Goal: Information Seeking & Learning: Learn about a topic

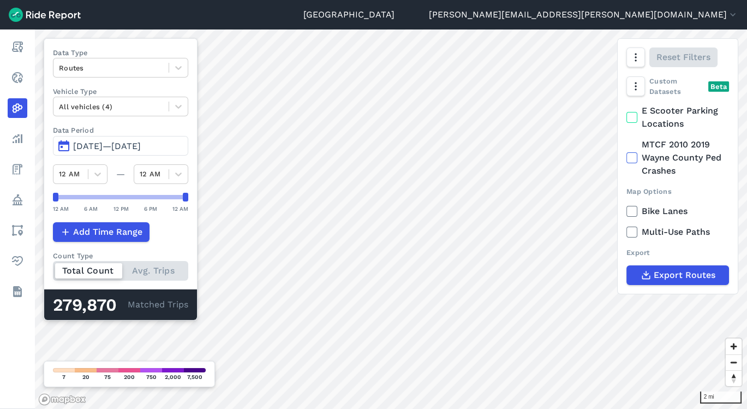
click at [35, 149] on nav "Report Realtime Heatmaps Analyze Fees Policy Areas Health Datasets" at bounding box center [17, 168] width 35 height 279
click at [27, 143] on link "Analyze" at bounding box center [18, 139] width 20 height 20
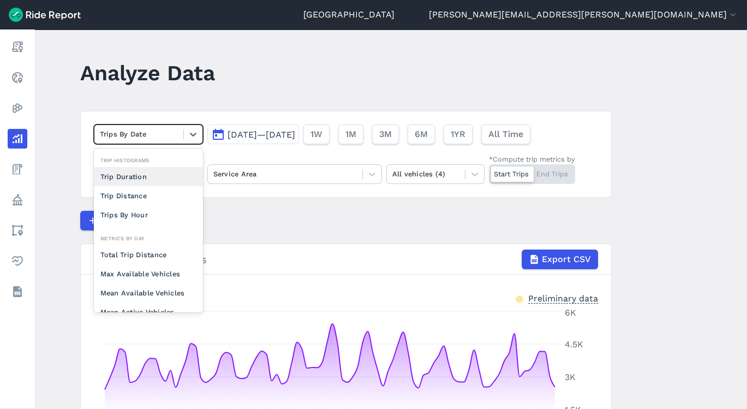
click at [178, 128] on div "Trips By Date" at bounding box center [138, 133] width 89 height 17
click at [160, 212] on div "Trips By Hour" at bounding box center [148, 214] width 109 height 19
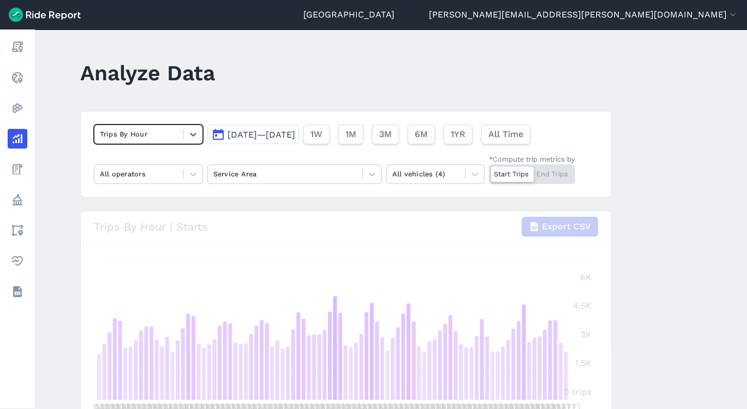
click at [299, 127] on button "Jun 25, 2025—Sep 22, 2025" at bounding box center [253, 134] width 92 height 20
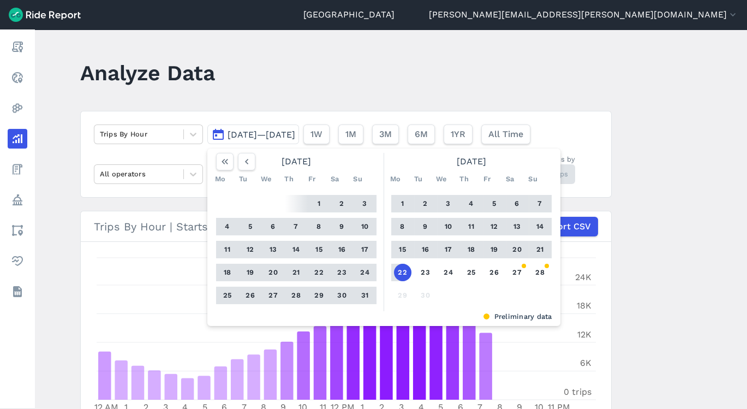
click at [493, 271] on button "26" at bounding box center [494, 271] width 17 height 17
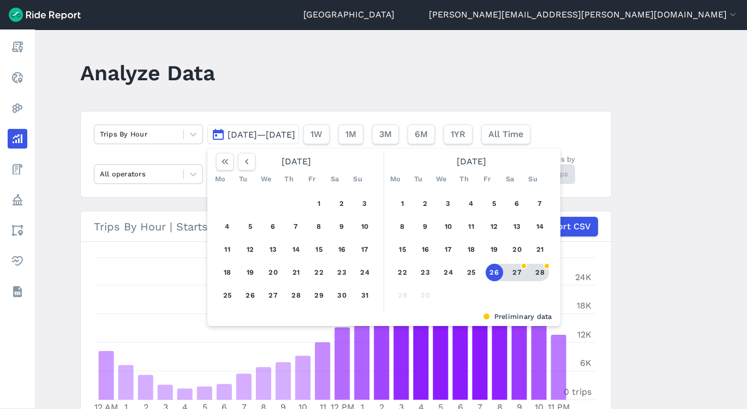
click at [539, 272] on button "28" at bounding box center [539, 271] width 17 height 17
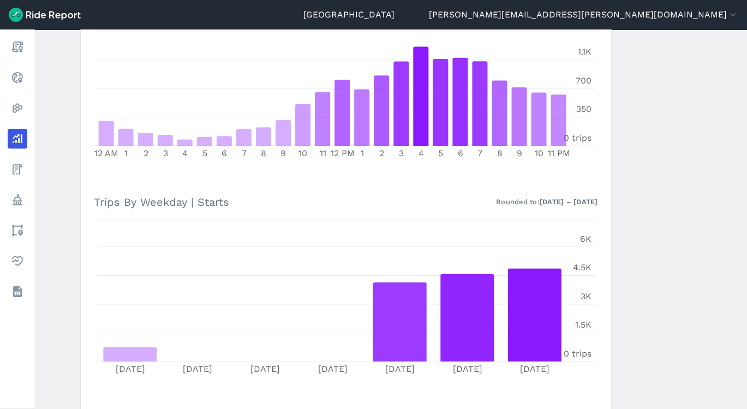
scroll to position [199, 0]
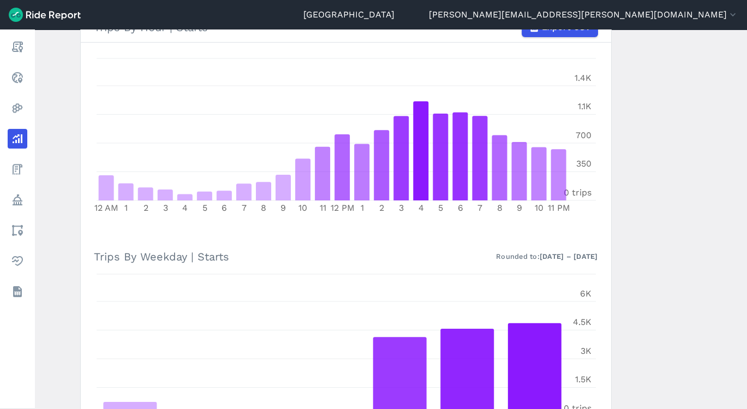
click at [743, 91] on main "Analyze Data Trips By Hour Sep 26, 2025—Sep 28, 2025 1W 1M 3M 6M 1YR All Time A…" at bounding box center [391, 218] width 712 height 379
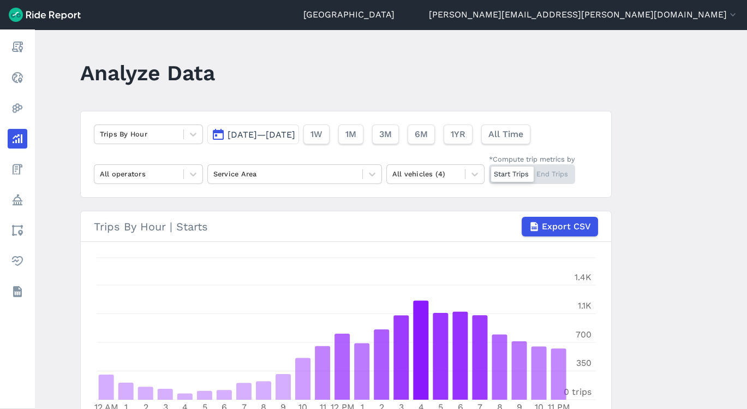
click at [190, 185] on div "Trips By Hour Sep 26, 2025—Sep 28, 2025 1W 1M 3M 6M 1YR All Time All operators …" at bounding box center [345, 154] width 531 height 87
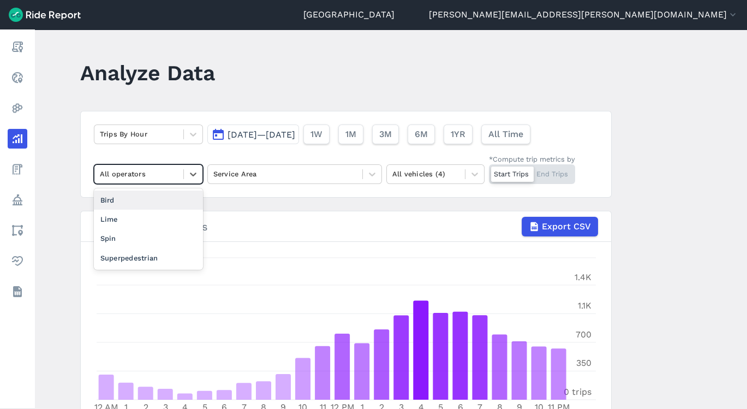
click at [190, 179] on div at bounding box center [193, 174] width 19 height 19
click at [165, 219] on div "Lime" at bounding box center [148, 218] width 109 height 19
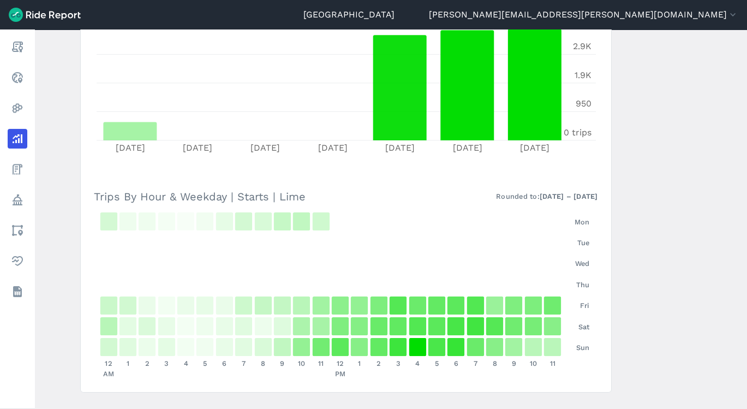
scroll to position [497, 0]
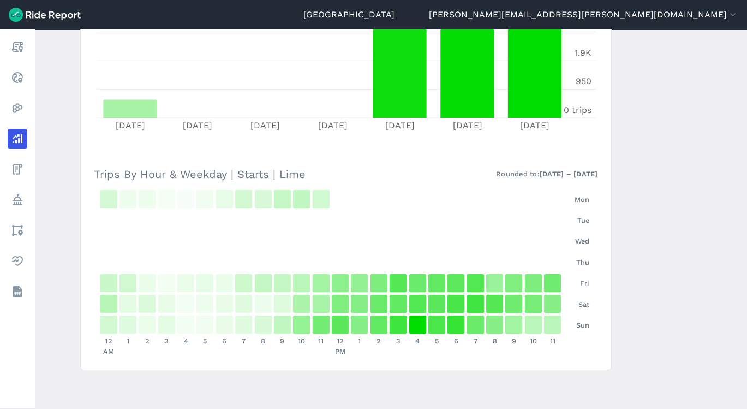
click at [742, 165] on main "Analyze Data Trips By Hour Sep 26, 2025—Sep 28, 2025 1W 1M 3M 6M 1YR All Time L…" at bounding box center [391, 218] width 712 height 379
click at [743, 164] on main "Analyze Data Trips By Hour Sep 26, 2025—Sep 28, 2025 1W 1M 3M 6M 1YR All Time L…" at bounding box center [391, 218] width 712 height 379
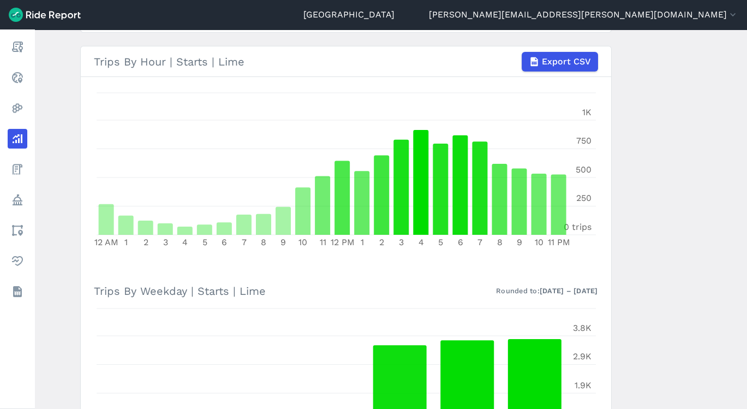
scroll to position [53, 0]
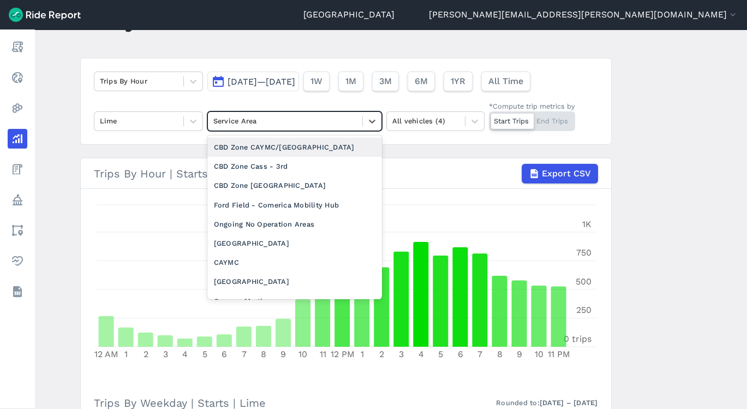
click at [363, 114] on div at bounding box center [372, 121] width 19 height 19
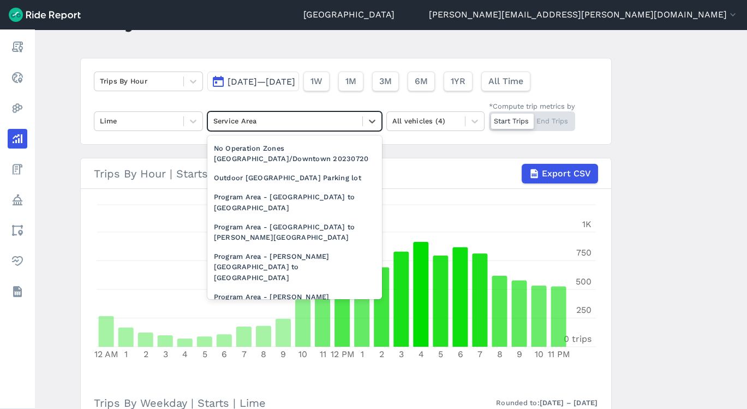
scroll to position [908, 0]
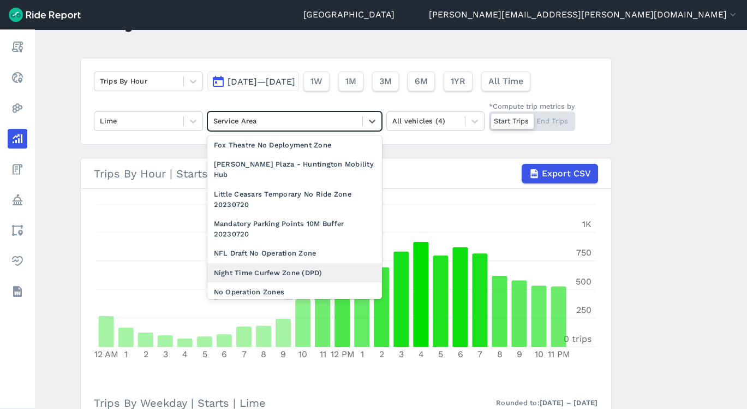
click at [337, 268] on div "Night Time Curfew Zone (DPD)" at bounding box center [294, 272] width 175 height 19
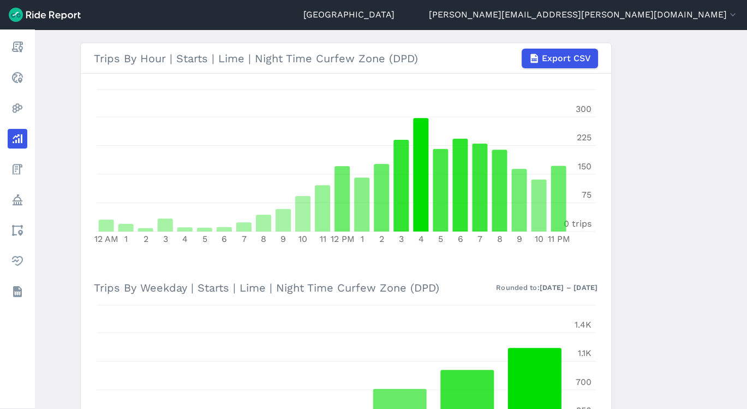
scroll to position [22, 0]
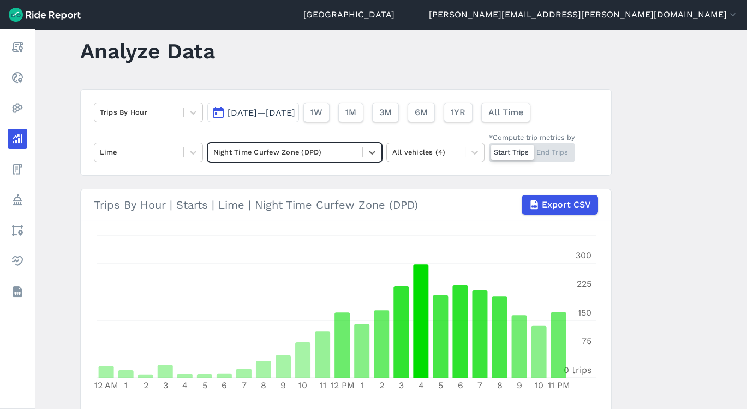
click at [363, 153] on div at bounding box center [372, 152] width 19 height 19
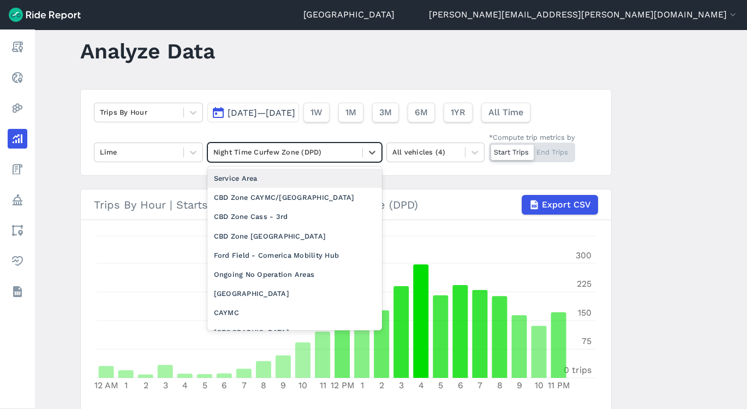
click at [363, 152] on div at bounding box center [372, 152] width 19 height 19
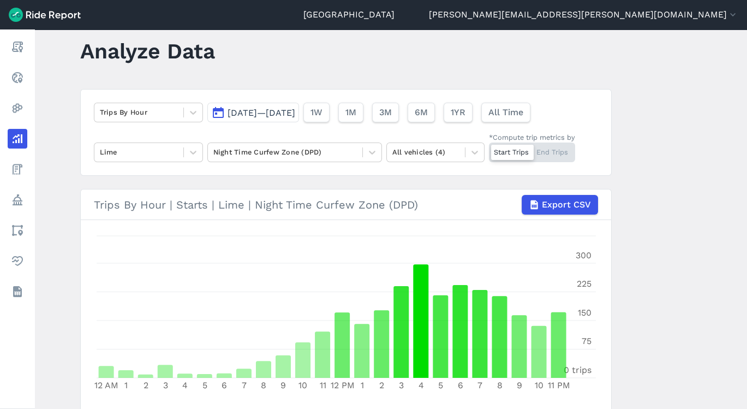
click at [253, 103] on button "Sep 26, 2025—Sep 28, 2025" at bounding box center [253, 113] width 92 height 20
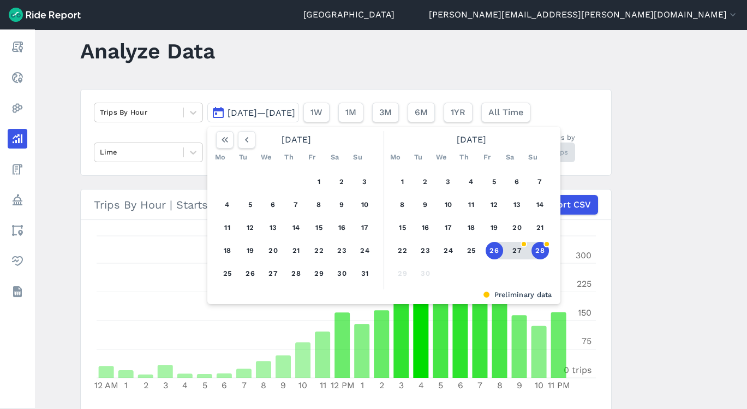
click at [463, 250] on button "25" at bounding box center [471, 250] width 17 height 17
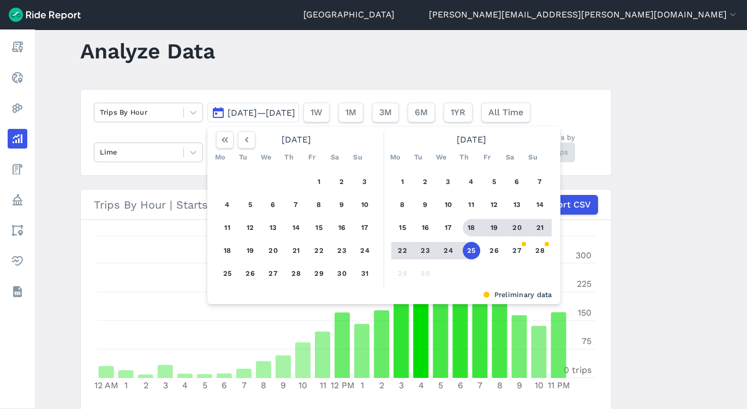
click at [468, 223] on button "18" at bounding box center [471, 227] width 17 height 17
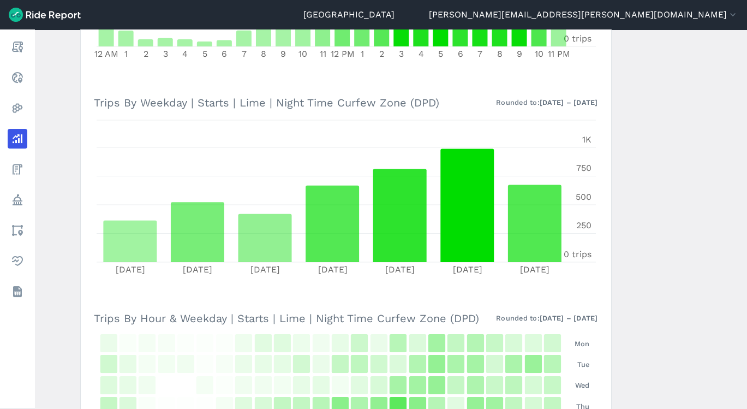
scroll to position [499, 0]
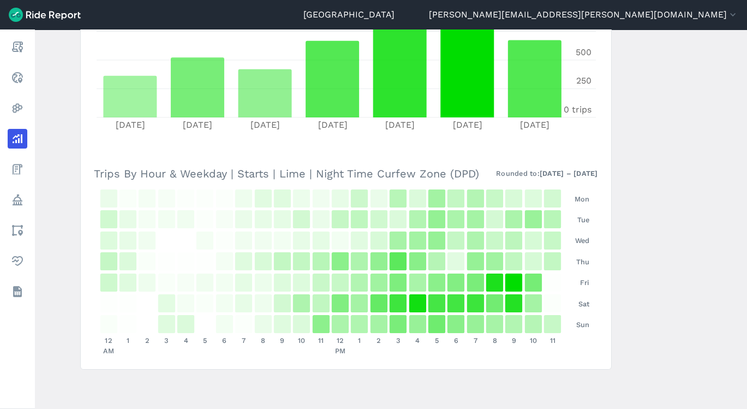
click at [729, 224] on main "Analyze Data Trips By Hour Sep 18, 2025—Sep 25, 2025 1W 1M 3M 6M 1YR All Time L…" at bounding box center [391, 218] width 712 height 379
